Goal: Find specific page/section: Find specific page/section

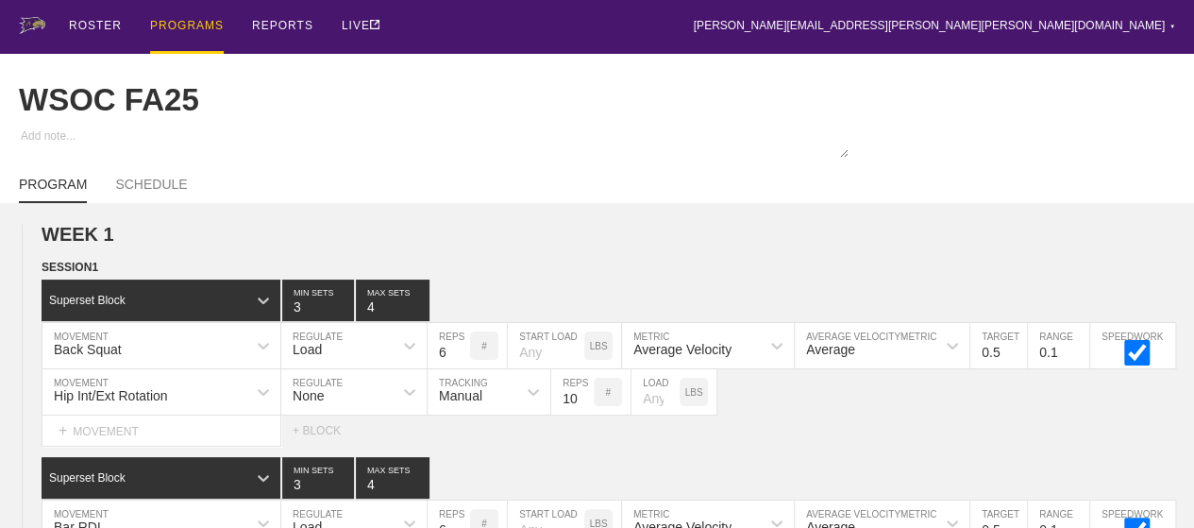
click at [177, 25] on div "PROGRAMS" at bounding box center [187, 27] width 74 height 54
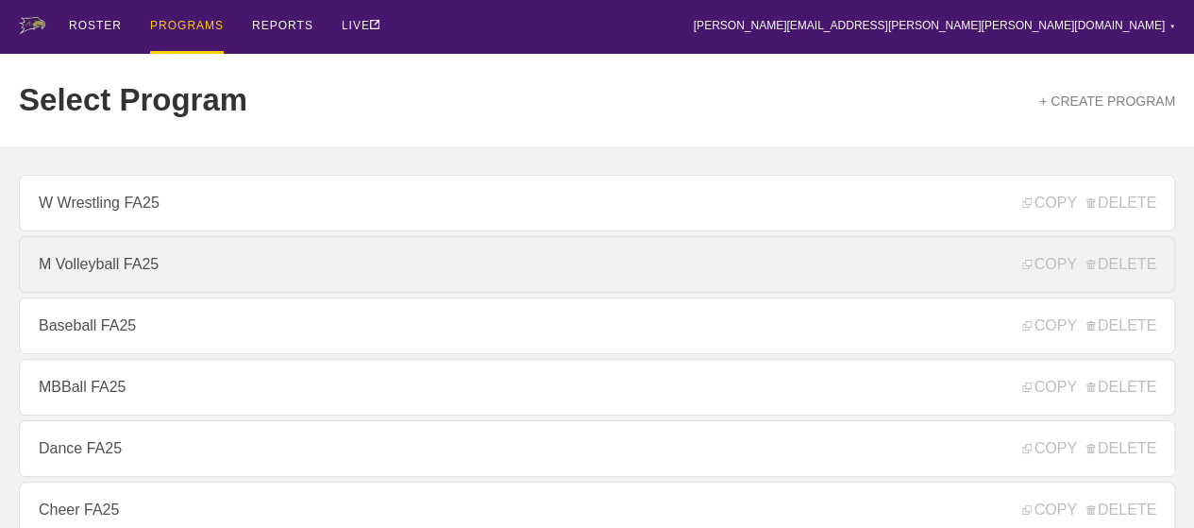
click at [121, 266] on link "M Volleyball FA25" at bounding box center [597, 264] width 1156 height 57
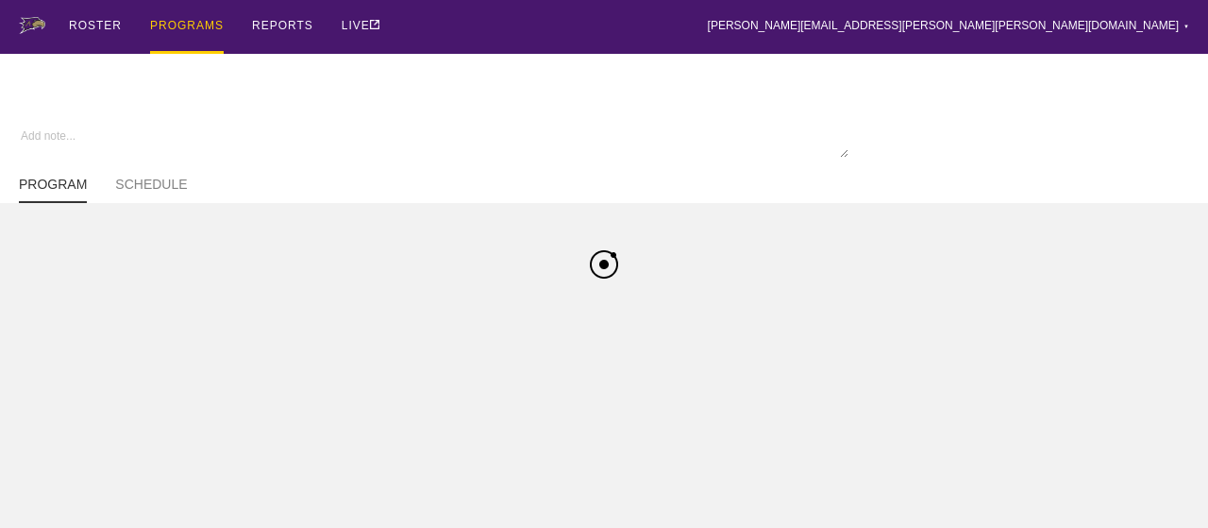
type textarea "x"
type input "M Volleyball FA25"
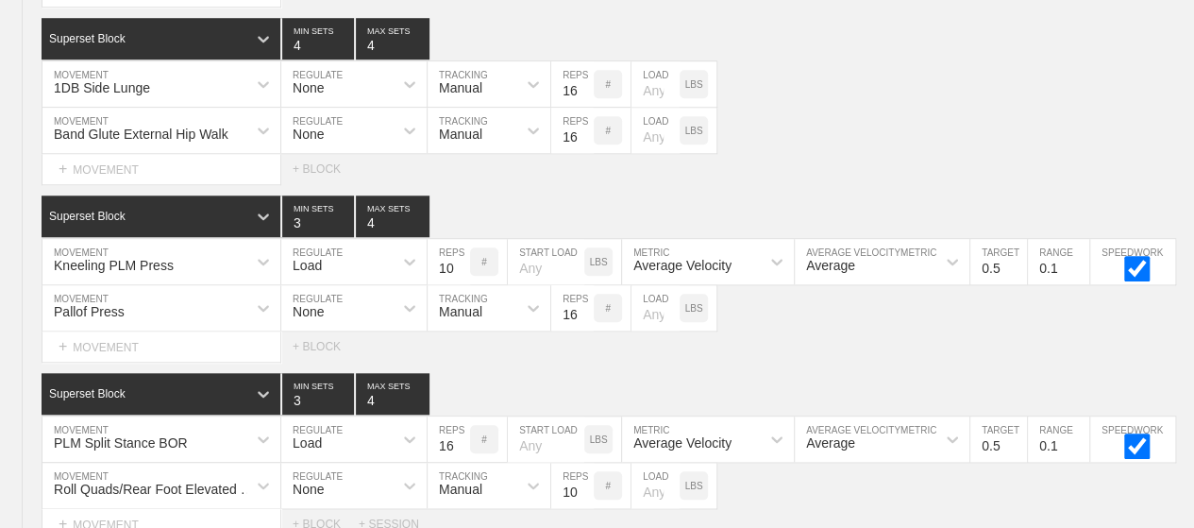
scroll to position [7937, 0]
